Goal: Task Accomplishment & Management: Use online tool/utility

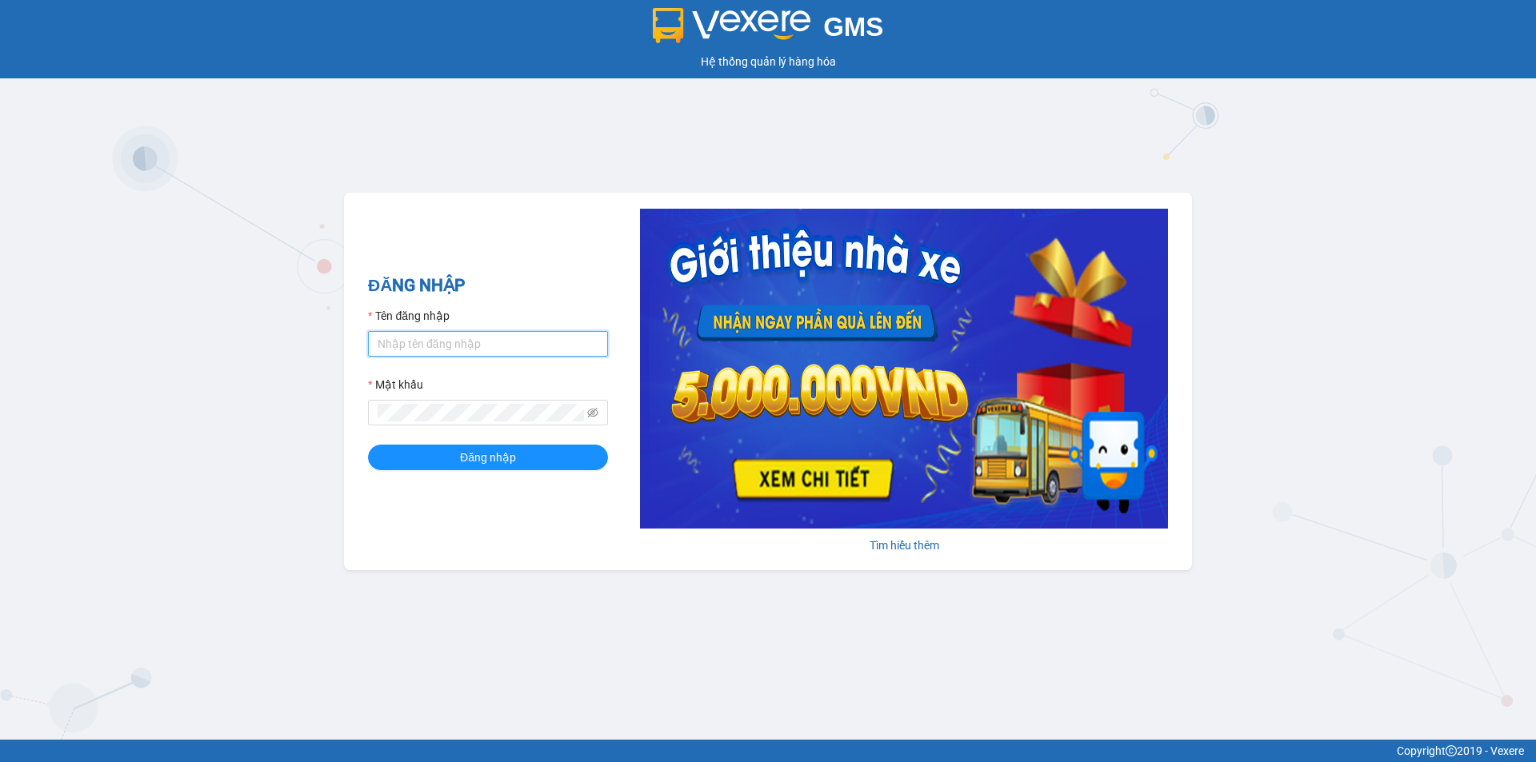
click at [496, 344] on input "Tên đăng nhập" at bounding box center [488, 344] width 240 height 26
type input "van0584642557.vinhquang"
click at [494, 465] on span "Đăng nhập" at bounding box center [488, 458] width 56 height 18
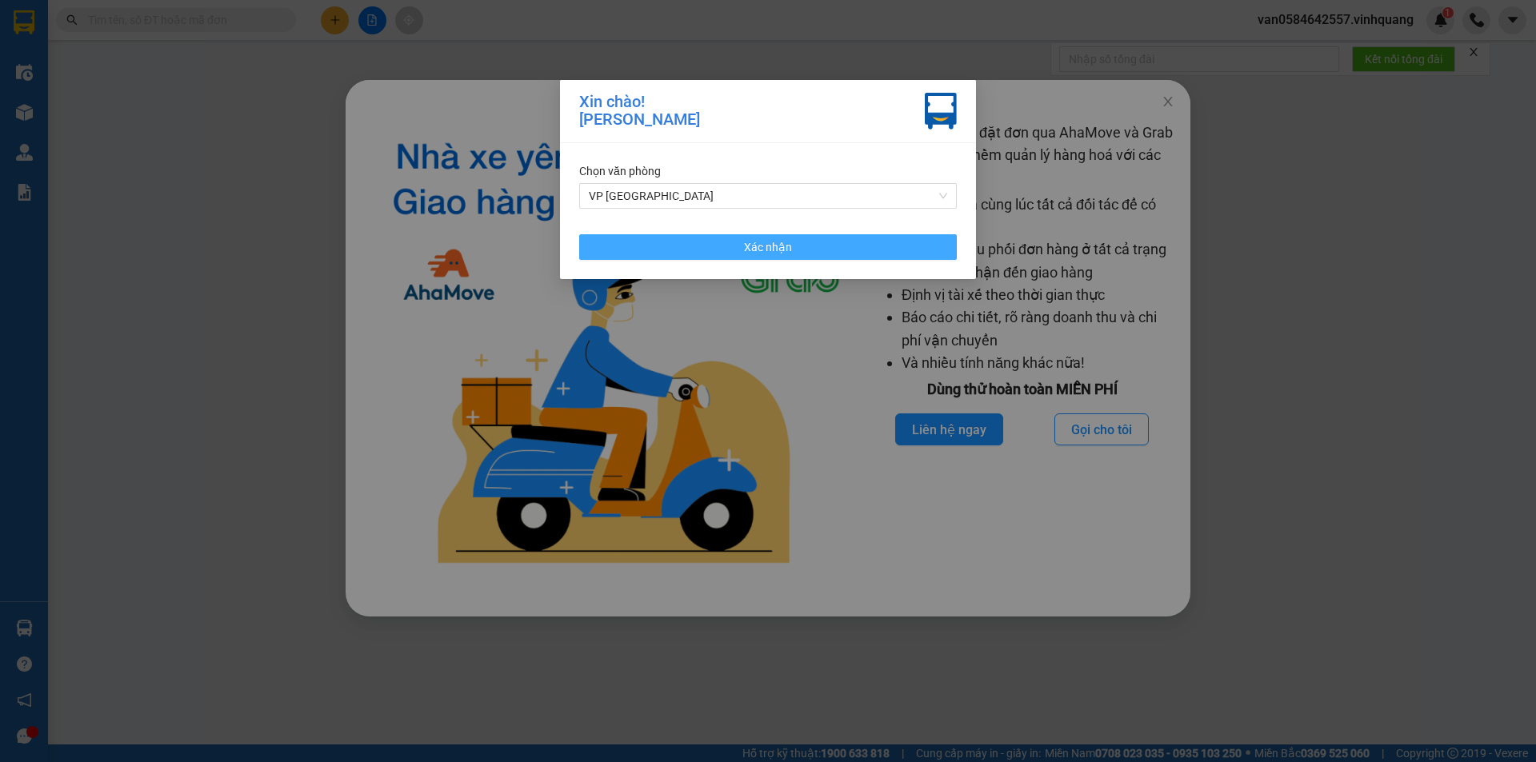
click at [907, 246] on button "Xác nhận" at bounding box center [768, 247] width 378 height 26
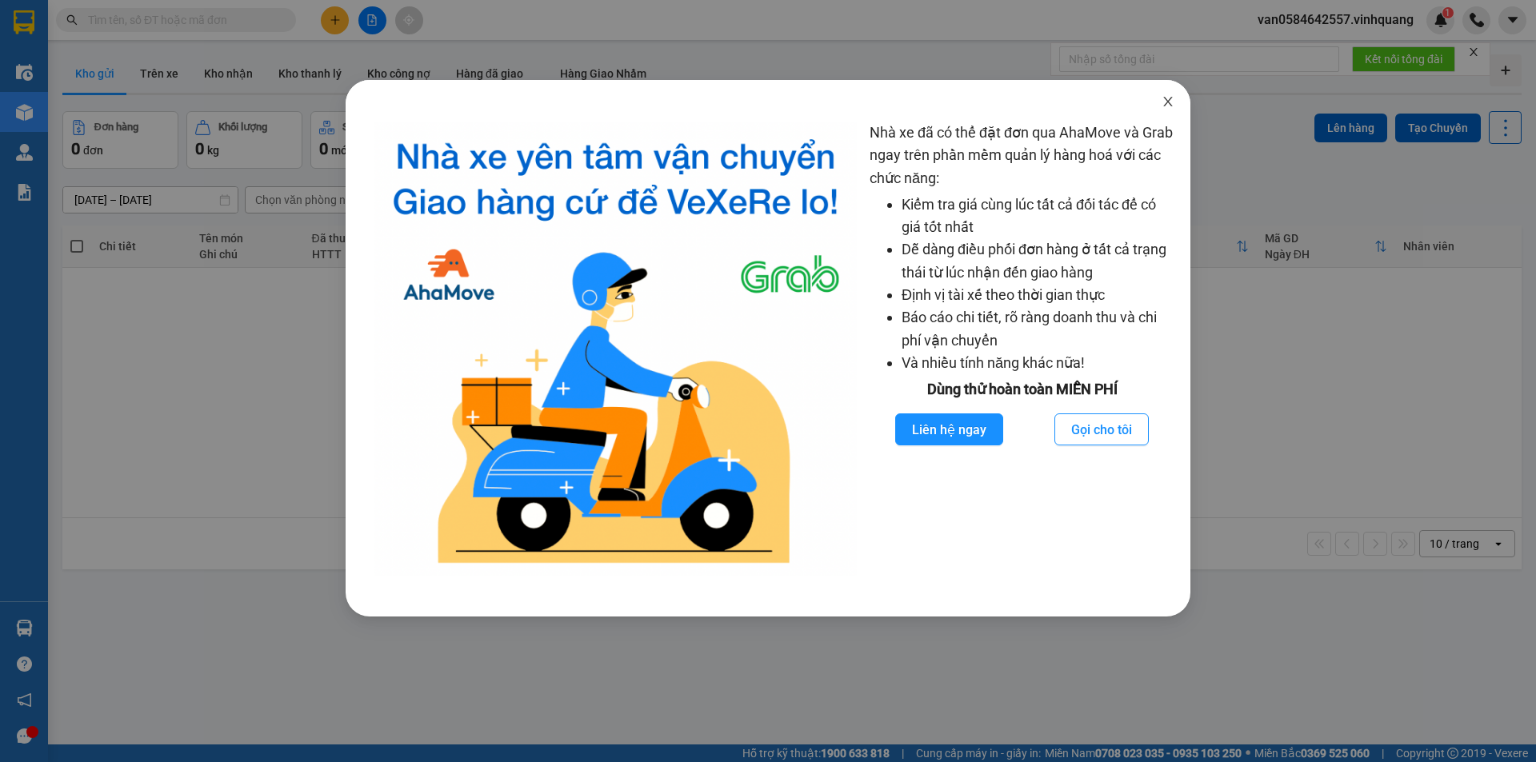
click at [1163, 98] on icon "close" at bounding box center [1167, 101] width 13 height 13
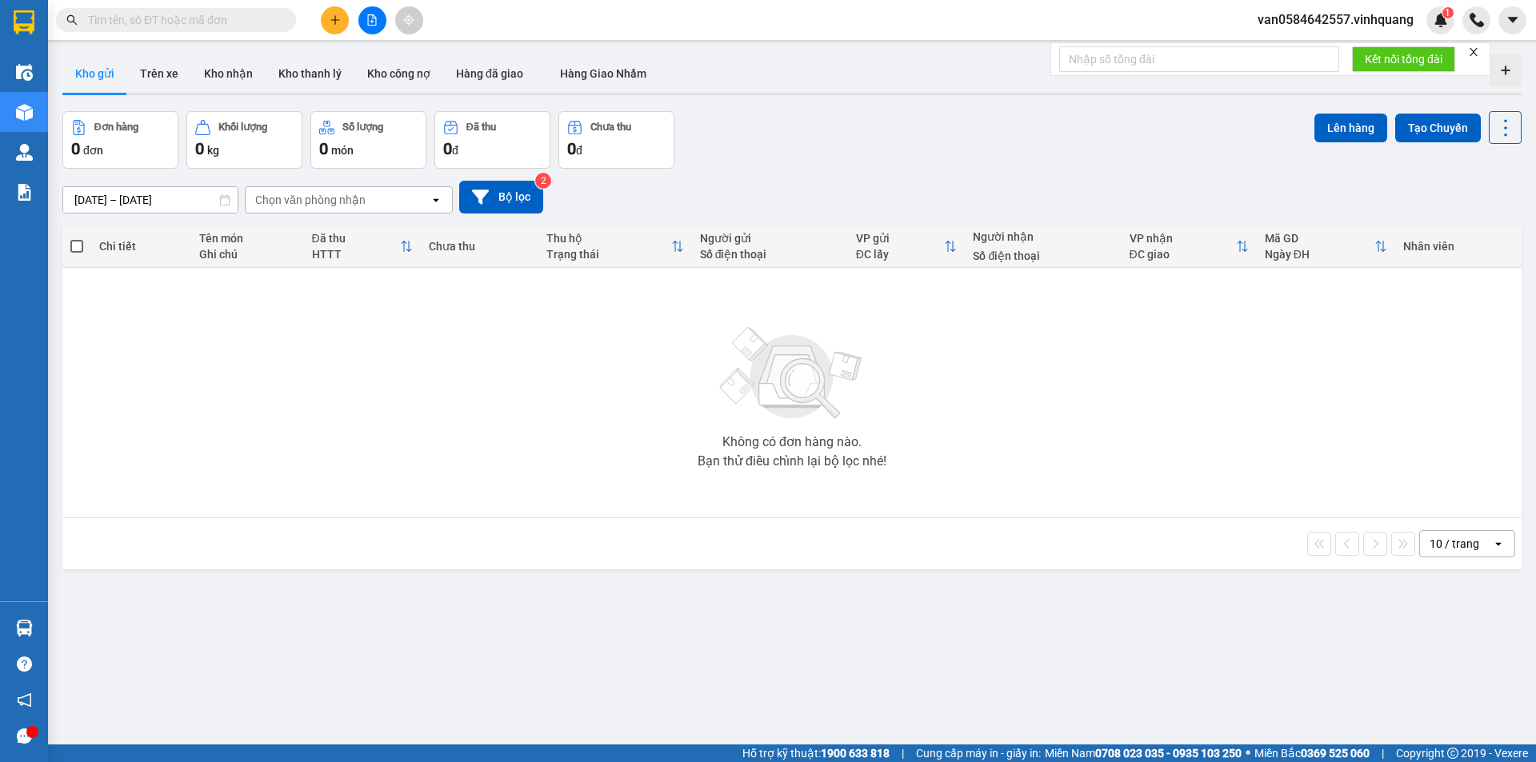
click at [166, 18] on input "text" at bounding box center [182, 20] width 189 height 18
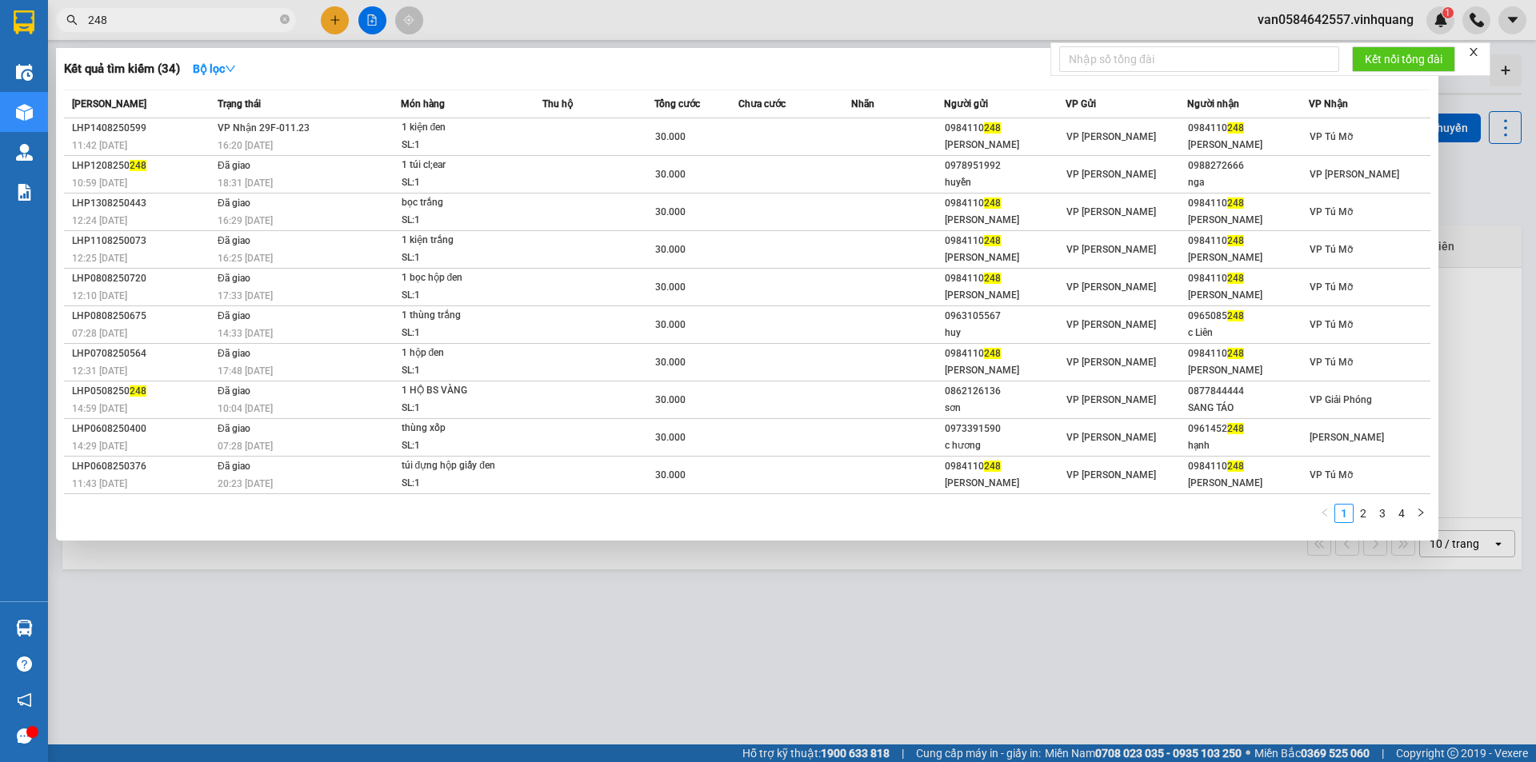
drag, startPoint x: 127, startPoint y: 23, endPoint x: 61, endPoint y: 30, distance: 66.7
click at [65, 29] on span "248" at bounding box center [176, 20] width 240 height 24
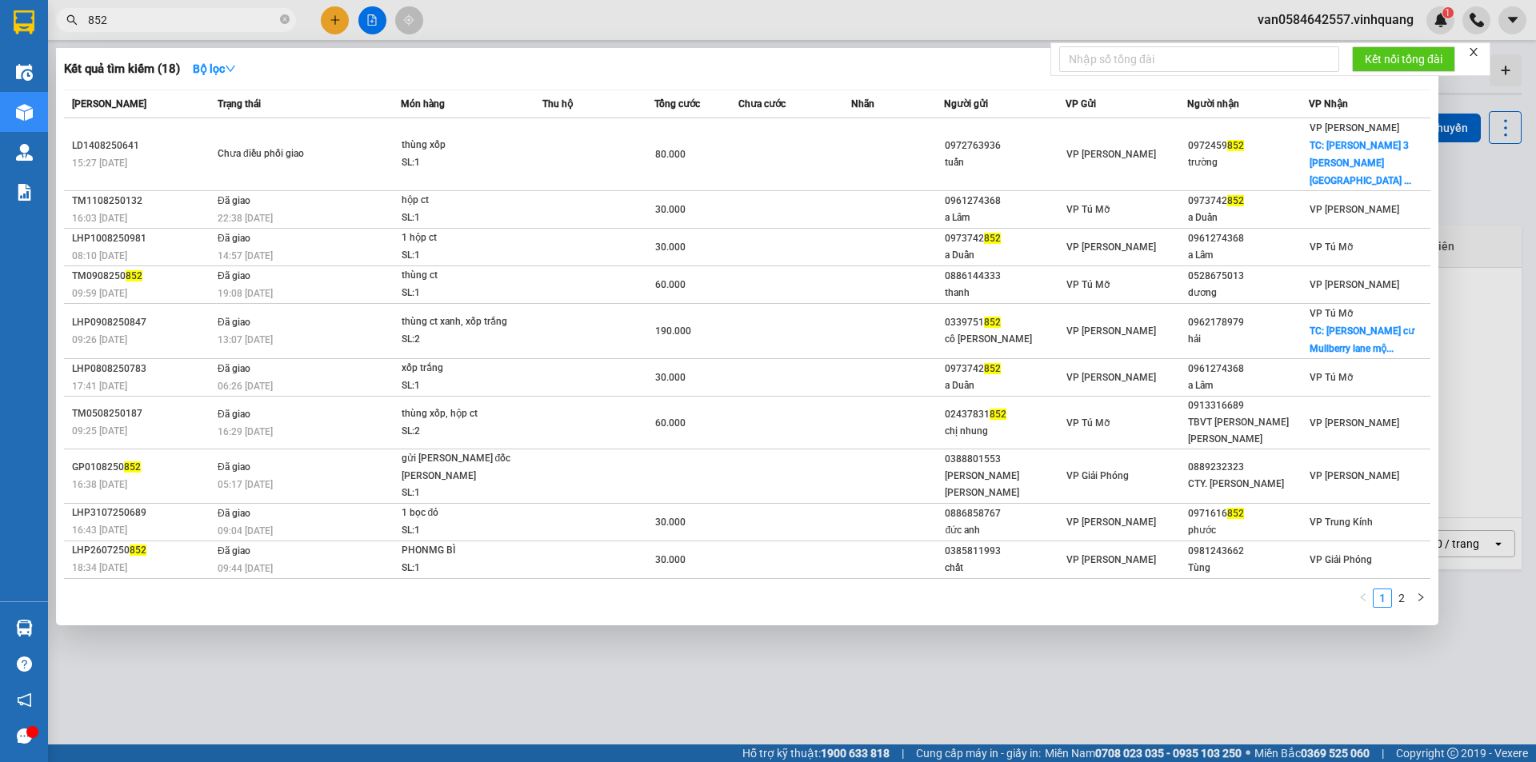
type input "852"
